Goal: Task Accomplishment & Management: Manage account settings

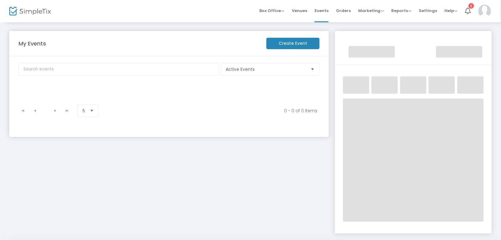
click at [487, 14] on img at bounding box center [484, 11] width 13 height 13
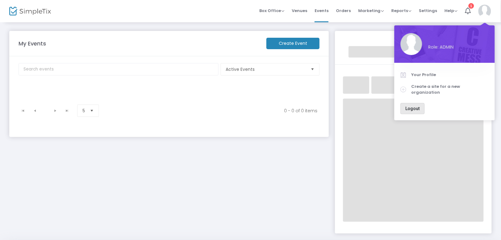
click at [409, 106] on span "Logout" at bounding box center [412, 108] width 14 height 5
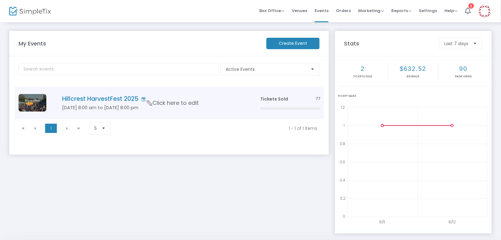
click at [98, 100] on h4 "Hillcrest HarvestFest 2025" at bounding box center [151, 98] width 179 height 7
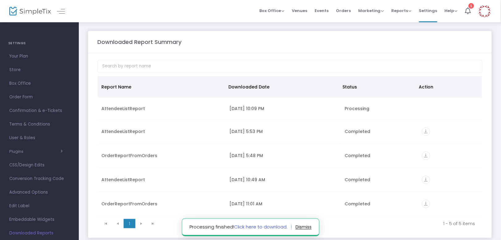
click at [280, 227] on link "Click here to download." at bounding box center [260, 226] width 53 height 6
